Goal: Task Accomplishment & Management: Manage account settings

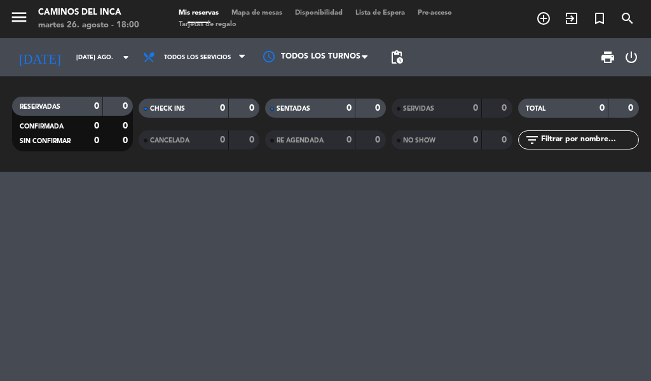
click at [70, 51] on input "[DATE] ago." at bounding box center [111, 58] width 83 height 20
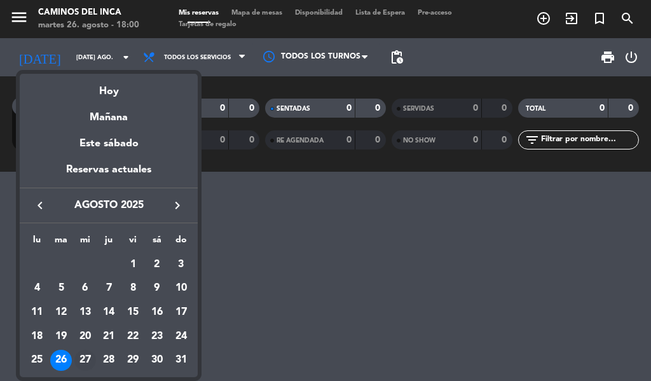
click at [91, 356] on div "27" at bounding box center [85, 360] width 22 height 22
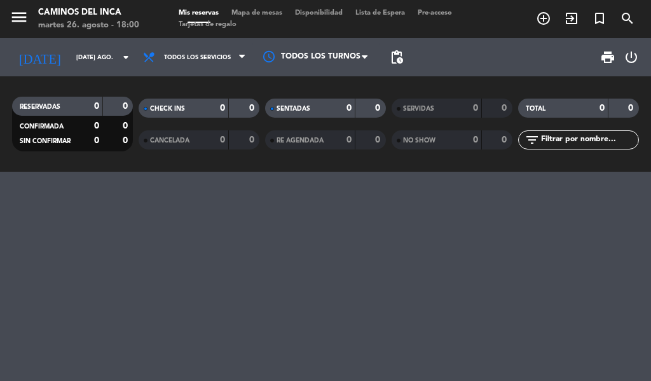
type input "mié. 27 ago."
click at [17, 15] on icon "menu" at bounding box center [19, 17] width 19 height 19
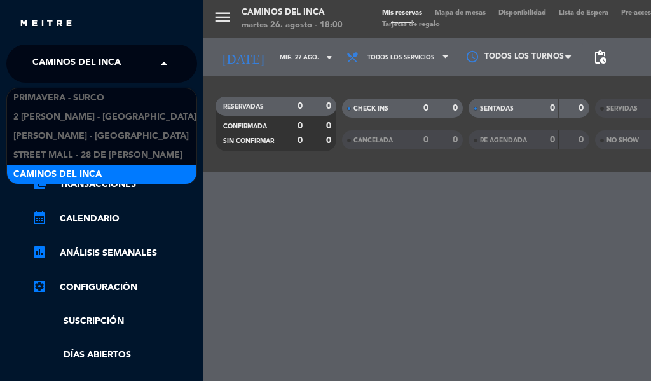
click at [125, 57] on div "× Caminos del Inca" at bounding box center [83, 63] width 112 height 27
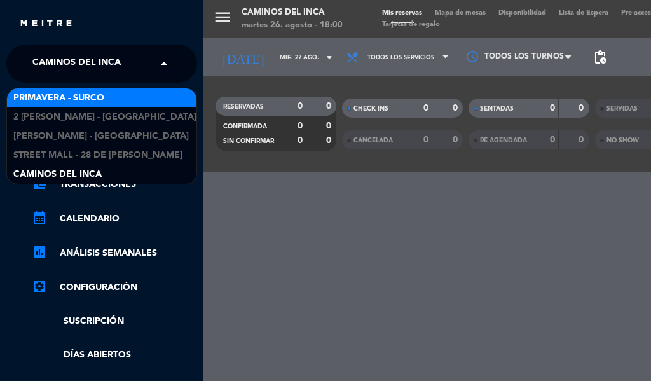
click at [128, 105] on div "Primavera - Surco" at bounding box center [101, 97] width 189 height 19
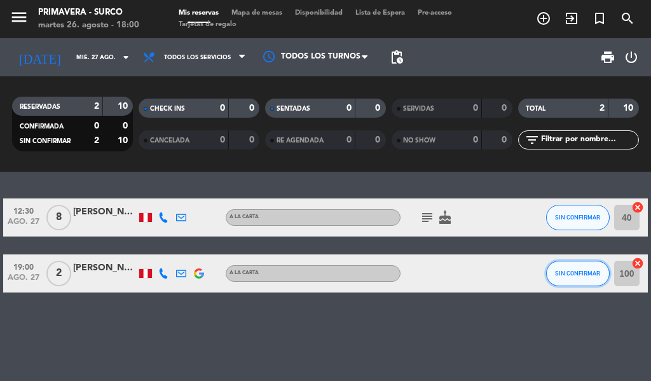
click at [589, 278] on button "SIN CONFIRMAR" at bounding box center [578, 272] width 64 height 25
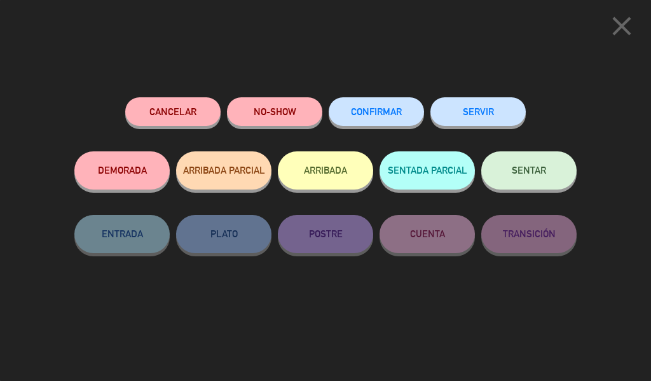
click at [168, 112] on button "Cancelar" at bounding box center [172, 111] width 95 height 29
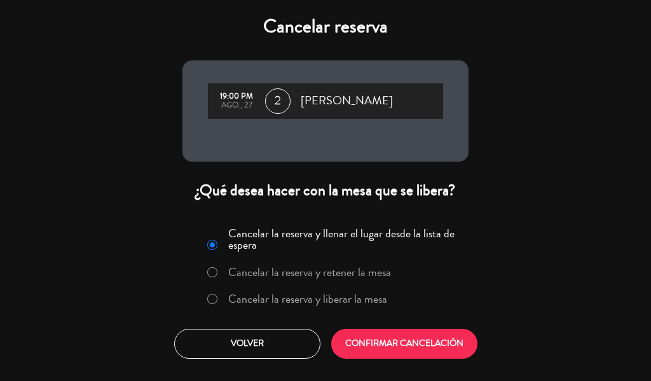
click at [290, 294] on label "Cancelar la reserva y liberar la mesa" at bounding box center [307, 298] width 159 height 11
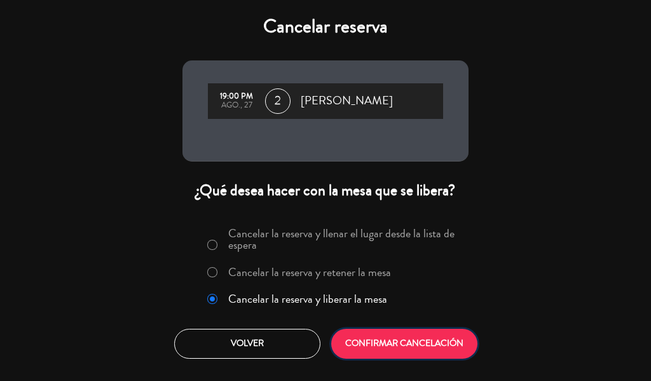
click at [380, 334] on button "CONFIRMAR CANCELACIÓN" at bounding box center [404, 343] width 146 height 30
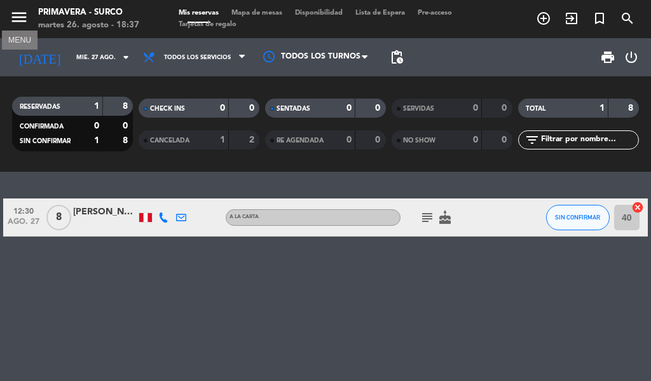
click at [19, 22] on icon "menu" at bounding box center [19, 17] width 19 height 19
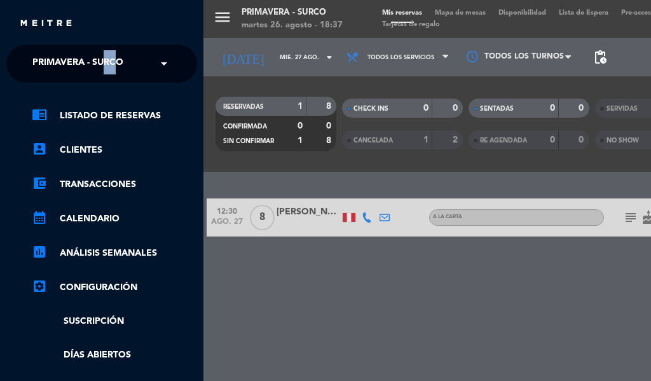
click at [114, 62] on ng-select "× Primavera - Surco ×" at bounding box center [101, 63] width 191 height 38
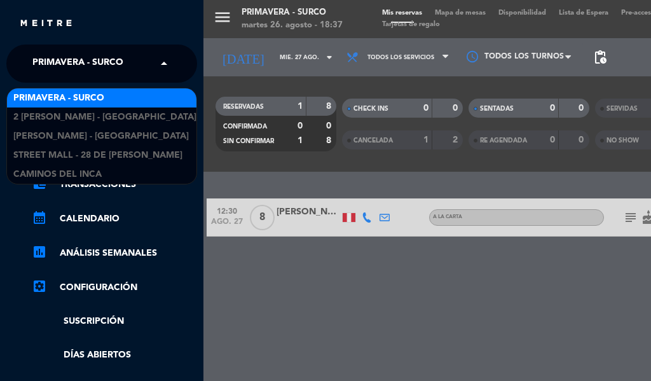
click at [114, 62] on span "Primavera - Surco" at bounding box center [77, 63] width 91 height 27
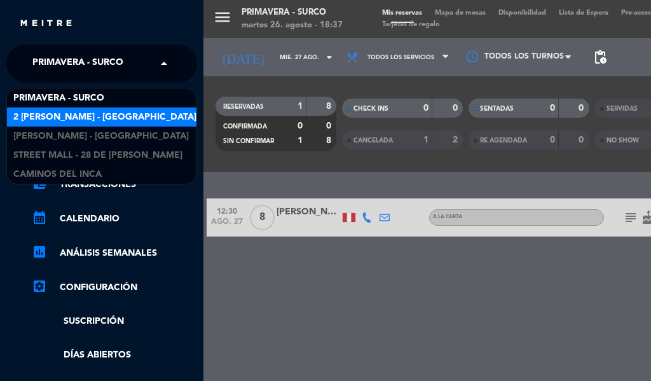
click at [104, 111] on span "2 [PERSON_NAME] - [GEOGRAPHIC_DATA][PERSON_NAME]" at bounding box center [141, 117] width 257 height 15
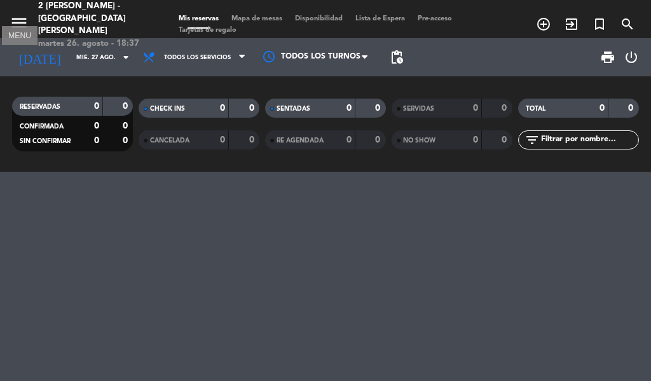
click at [17, 22] on icon "menu" at bounding box center [19, 22] width 19 height 19
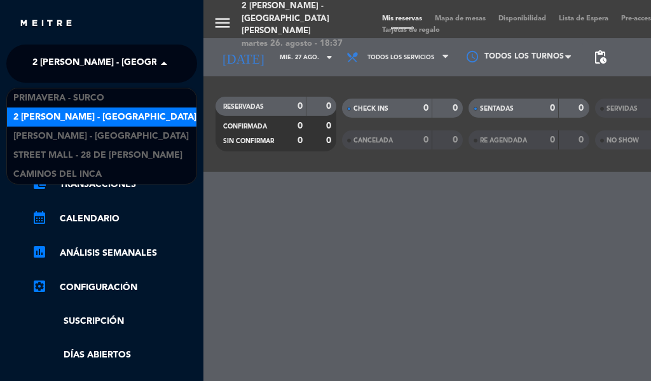
click at [125, 56] on span "2 [PERSON_NAME] - [GEOGRAPHIC_DATA][PERSON_NAME]" at bounding box center [160, 63] width 257 height 27
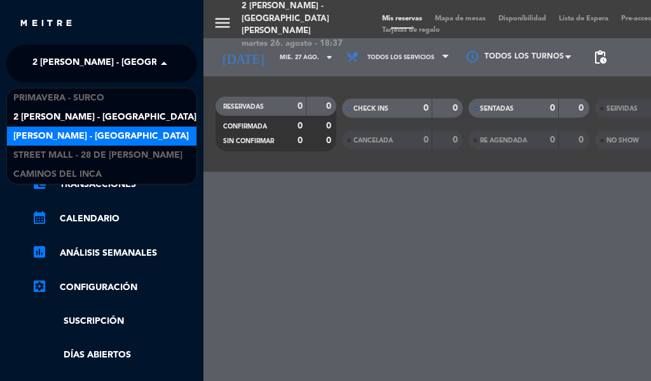
click at [138, 134] on span "[PERSON_NAME] - [GEOGRAPHIC_DATA]" at bounding box center [100, 136] width 175 height 15
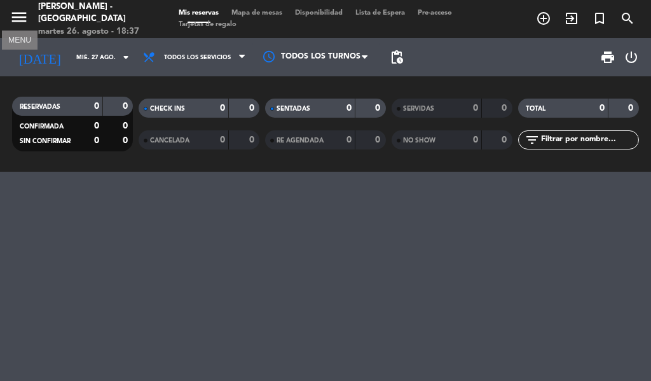
click at [18, 13] on icon "menu" at bounding box center [19, 17] width 19 height 19
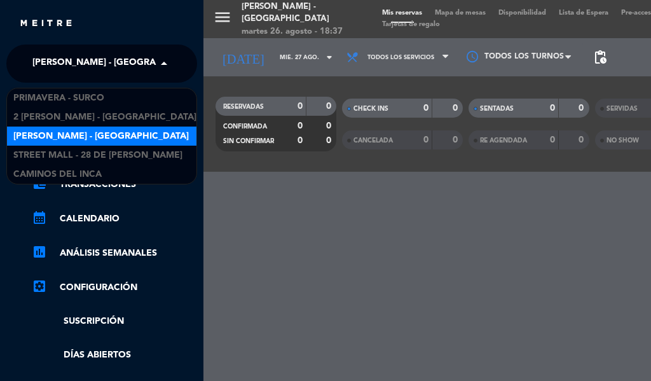
click at [138, 61] on span "[PERSON_NAME] - [GEOGRAPHIC_DATA]" at bounding box center [119, 63] width 175 height 27
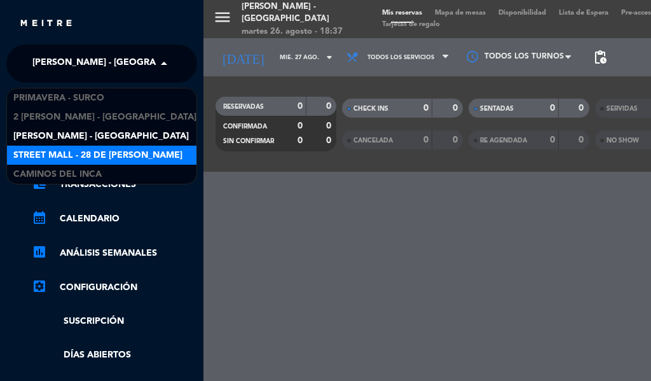
click at [143, 158] on div "Street Mall - 28 de [PERSON_NAME]" at bounding box center [101, 154] width 189 height 19
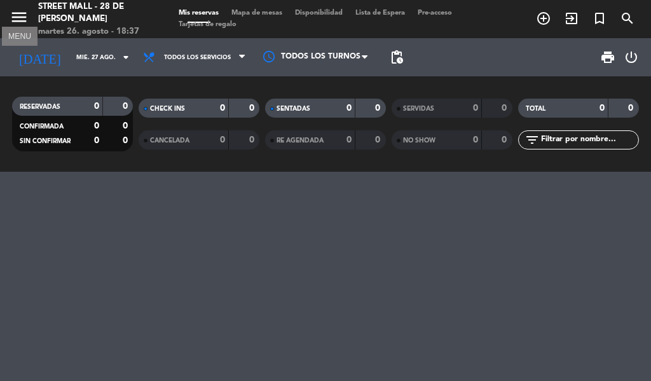
click at [18, 8] on icon "menu" at bounding box center [19, 17] width 19 height 19
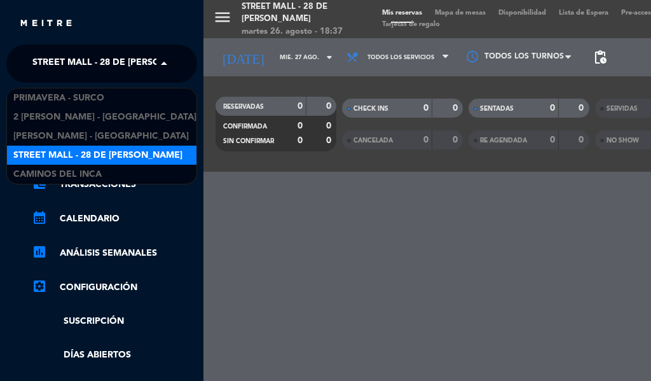
click at [123, 58] on span "Street Mall - 28 de [PERSON_NAME]" at bounding box center [116, 63] width 169 height 27
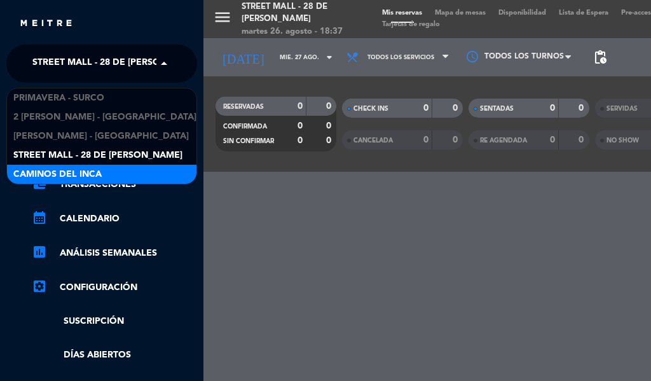
click at [119, 170] on div "Caminos del Inca" at bounding box center [101, 174] width 189 height 19
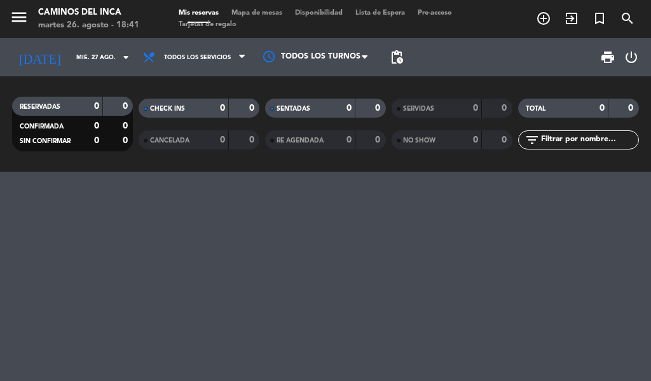
click at [91, 230] on div at bounding box center [325, 276] width 651 height 209
